Goal: Browse casually

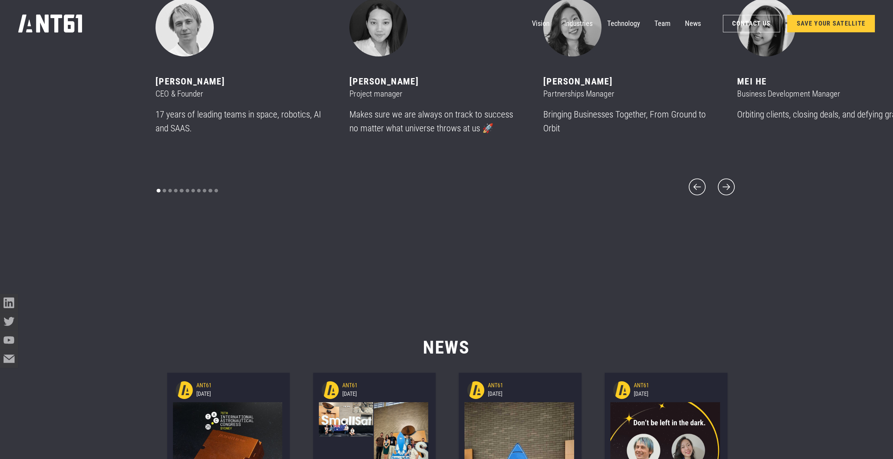
scroll to position [5625, 0]
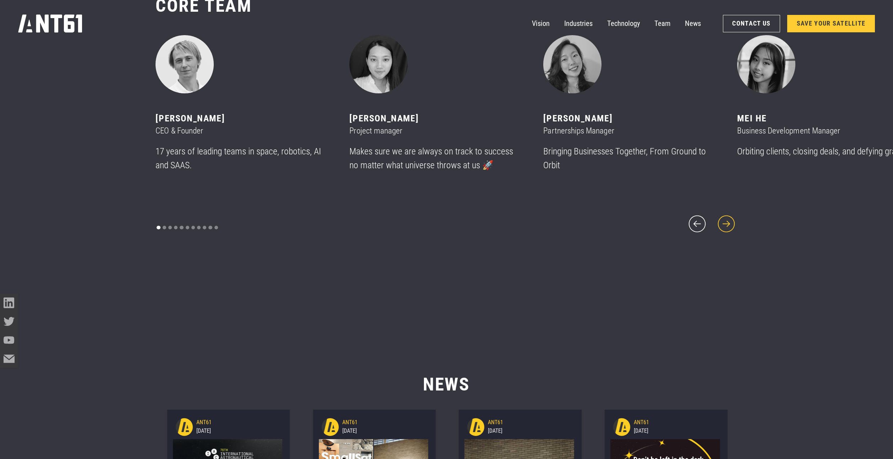
click at [726, 218] on icon "next slide" at bounding box center [727, 224] width 22 height 22
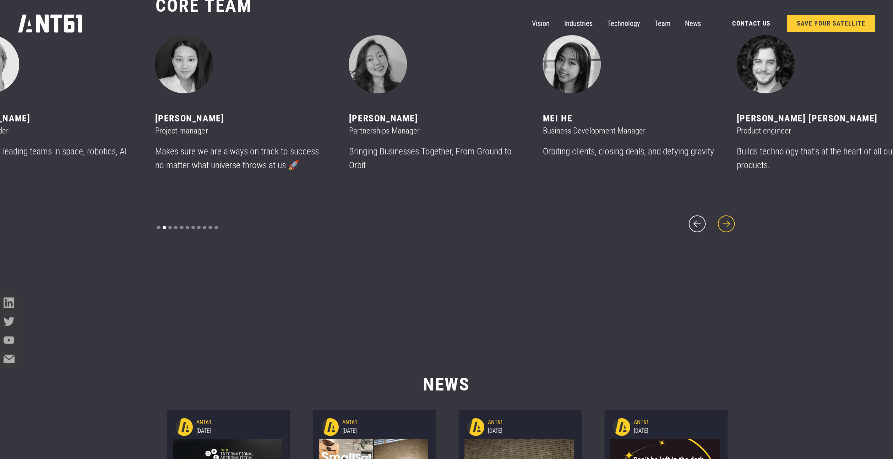
click at [726, 218] on icon "next slide" at bounding box center [727, 224] width 22 height 22
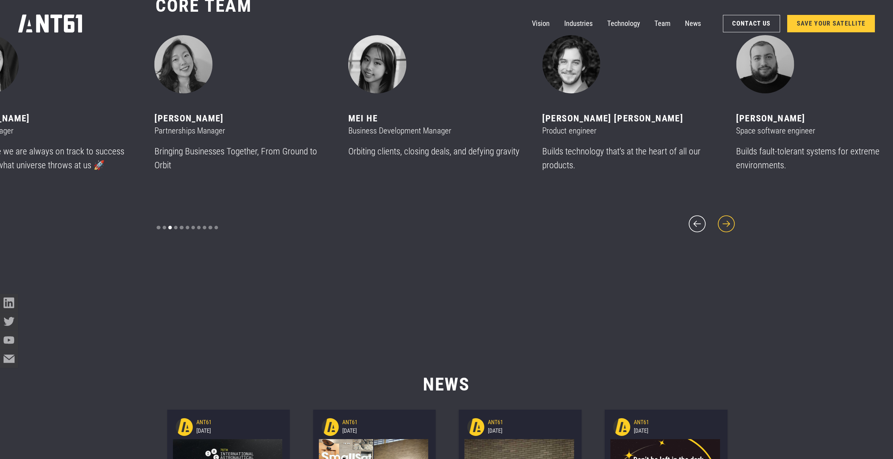
click at [726, 218] on icon "next slide" at bounding box center [727, 224] width 22 height 22
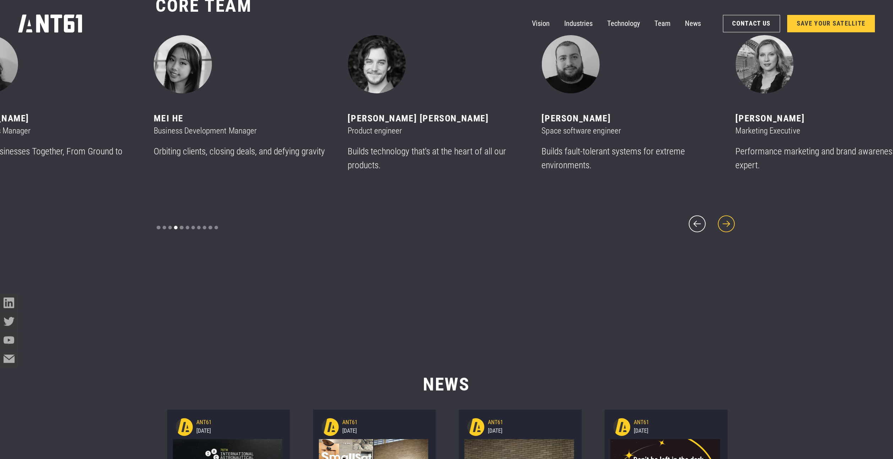
click at [726, 218] on icon "next slide" at bounding box center [727, 224] width 22 height 22
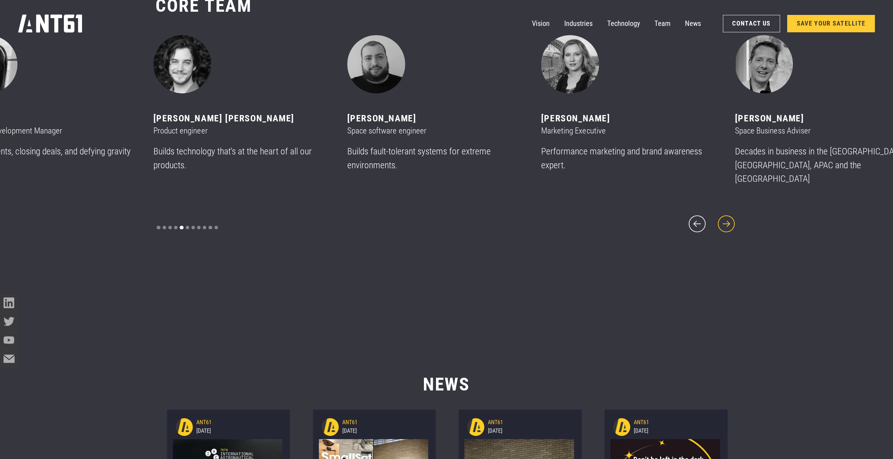
click at [726, 218] on icon "next slide" at bounding box center [727, 224] width 22 height 22
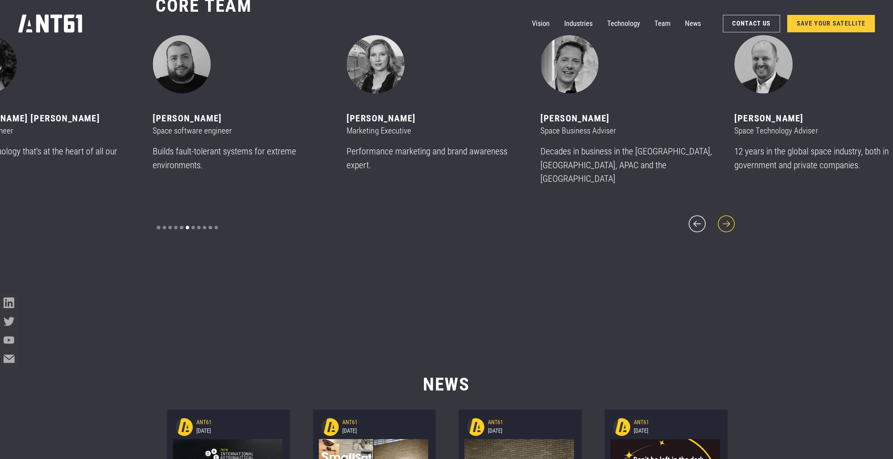
click at [726, 218] on icon "next slide" at bounding box center [727, 224] width 22 height 22
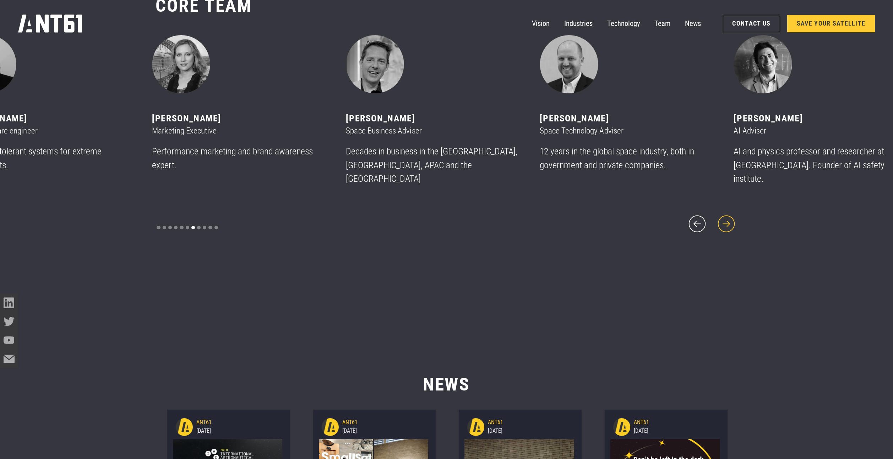
click at [726, 218] on icon "next slide" at bounding box center [727, 224] width 22 height 22
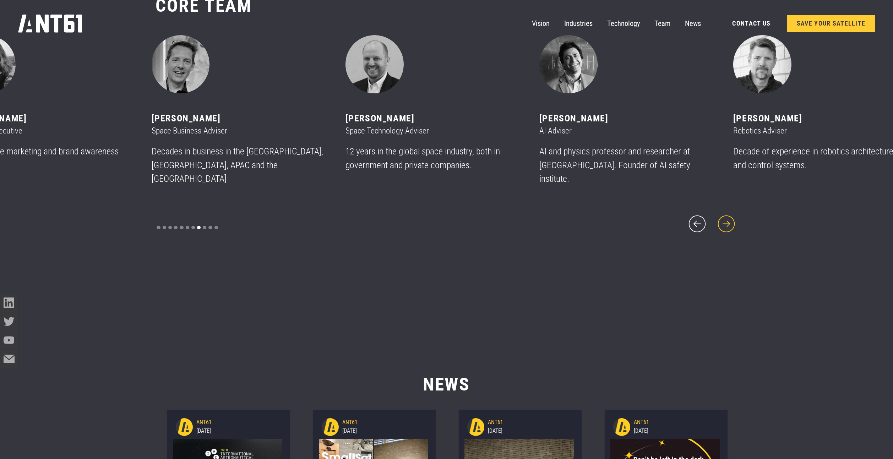
click at [726, 218] on icon "next slide" at bounding box center [727, 224] width 22 height 22
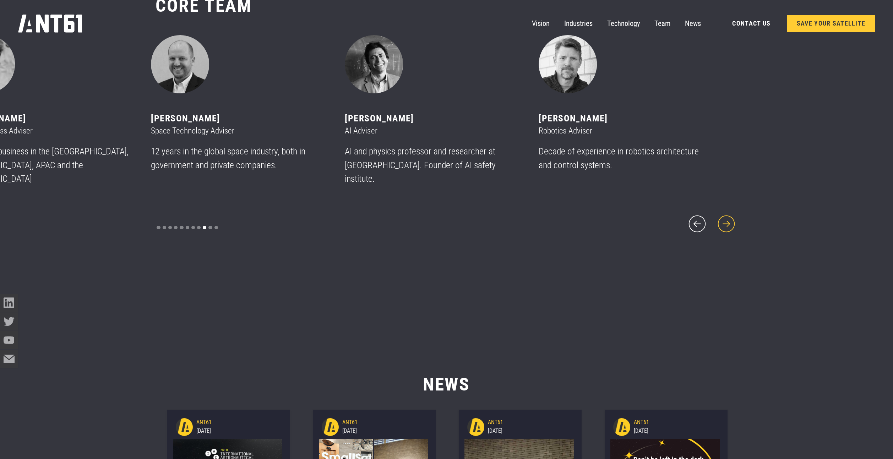
click at [726, 218] on icon "next slide" at bounding box center [727, 224] width 22 height 22
